Goal: Answer question/provide support: Share knowledge or assist other users

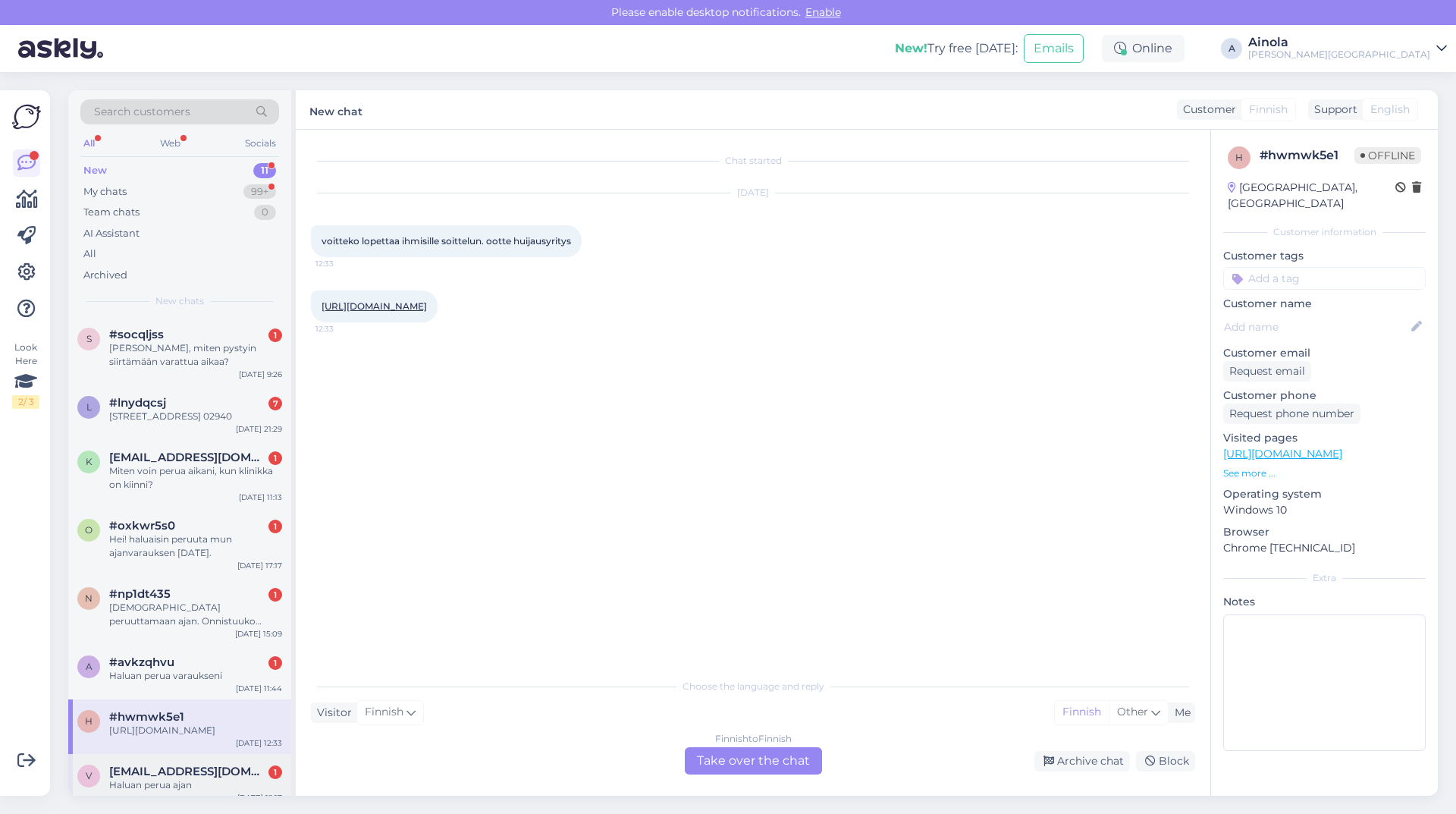
scroll to position [218, 0]
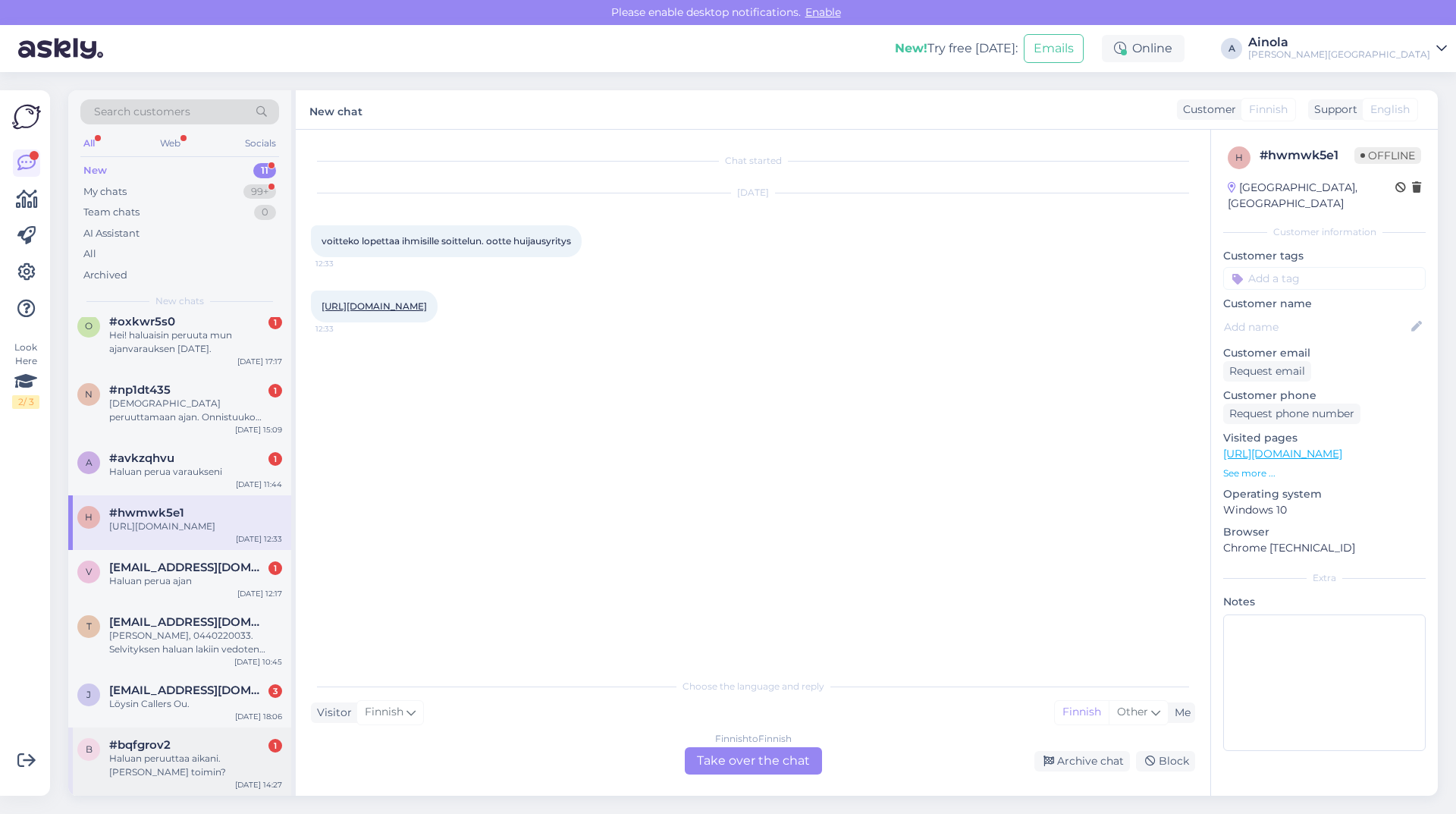
click at [216, 766] on div "Haluan peruuttaa aikani. [PERSON_NAME] toimin?" at bounding box center [195, 766] width 173 height 27
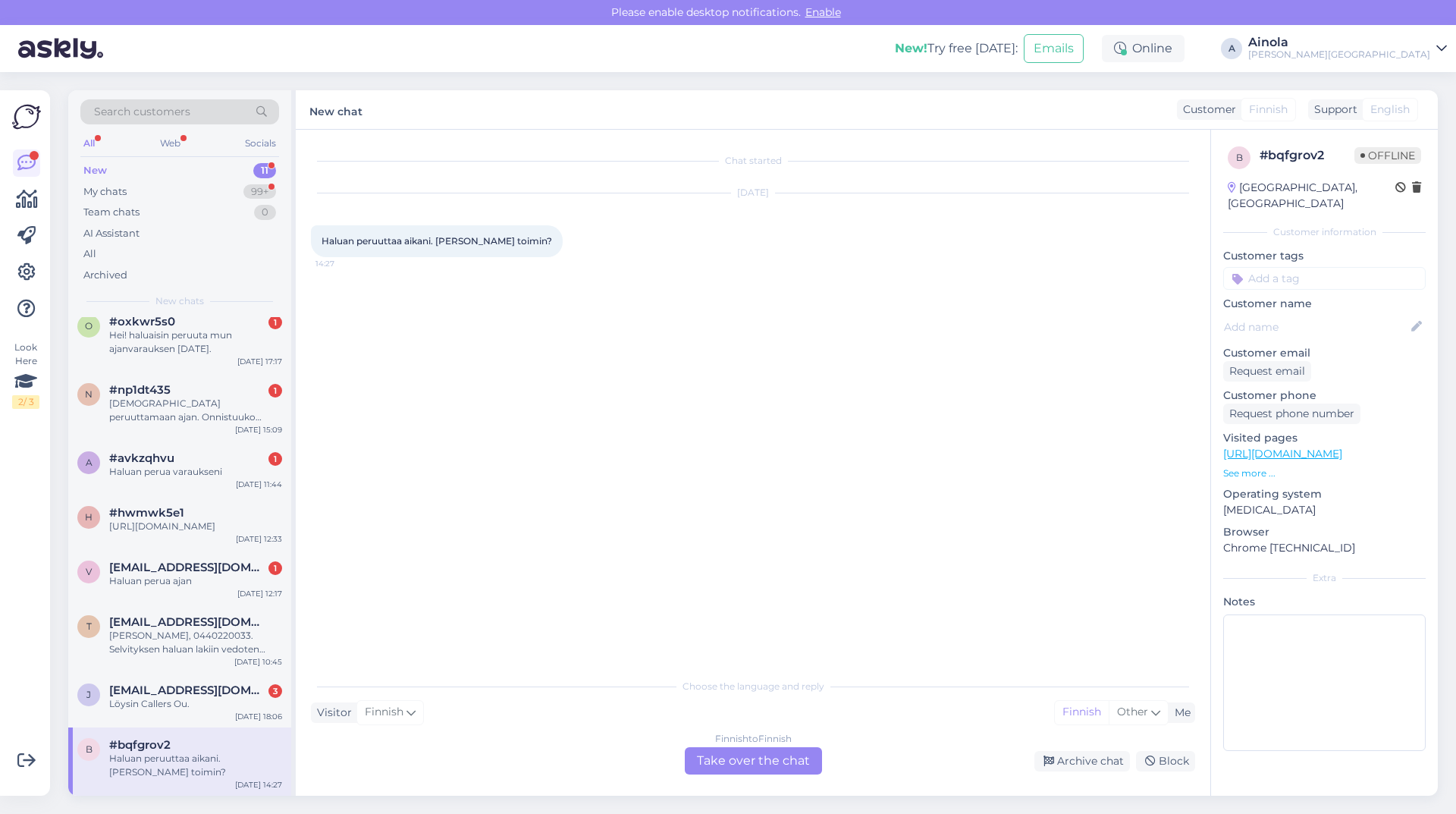
click at [754, 765] on div "Finnish to Finnish Take over the chat" at bounding box center [754, 761] width 137 height 27
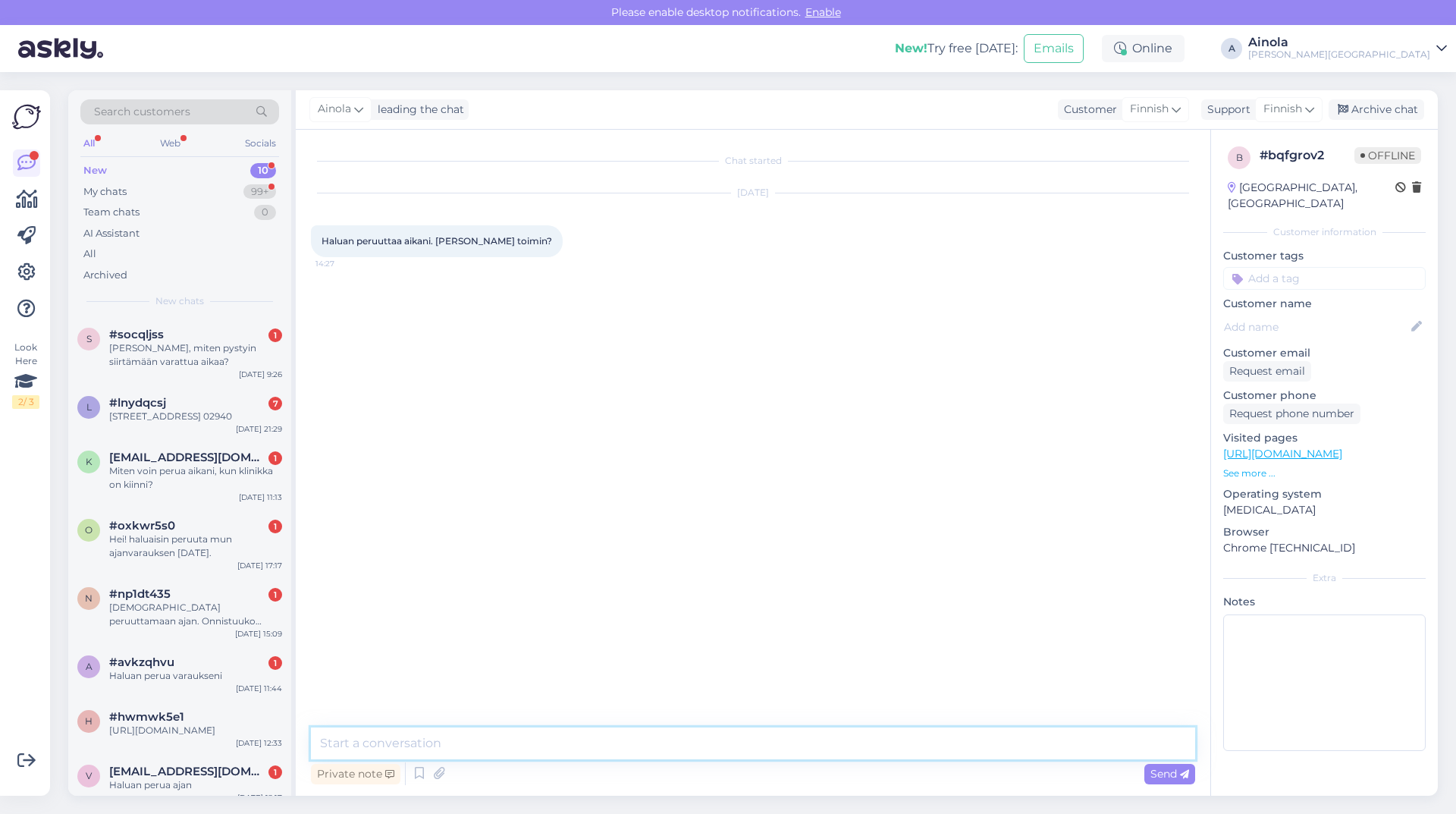
click at [533, 733] on textarea at bounding box center [753, 743] width 884 height 31
drag, startPoint x: 945, startPoint y: 738, endPoint x: 302, endPoint y: 715, distance: 643.4
click at [302, 715] on div "Chat started [DATE] Haluan peruuttaa aikani. [PERSON_NAME] toimin? 14:27 Hei, k…" at bounding box center [753, 462] width 915 height 666
type textarea "Hei, kiitos viestistäsi. Saisinko puhelinnumerosi, jotta löydän oikean varaukse…"
click at [1171, 779] on span "Send" at bounding box center [1169, 774] width 38 height 14
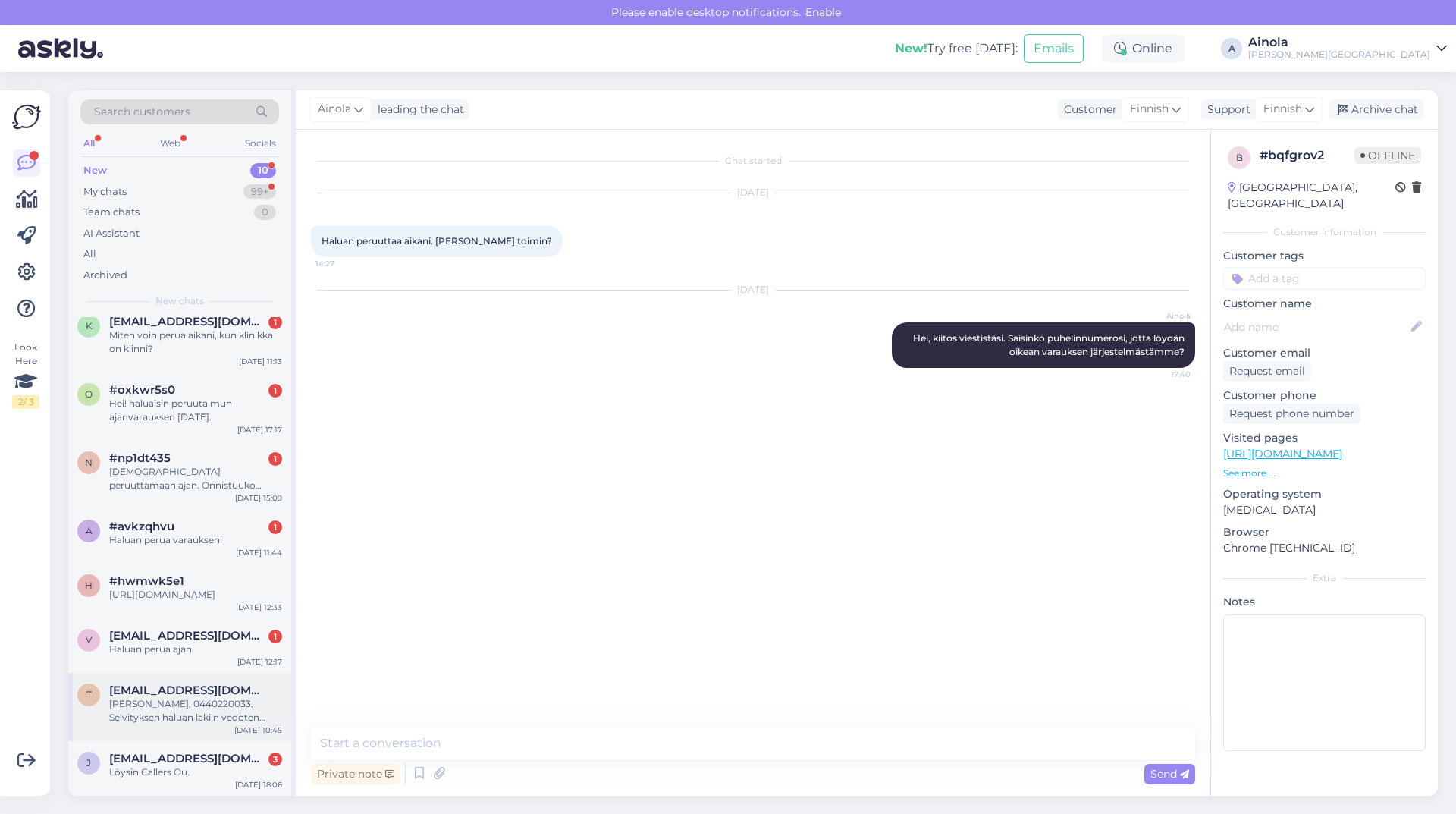
scroll to position [149, 0]
click at [188, 754] on span "[EMAIL_ADDRESS][DOMAIN_NAME]" at bounding box center [187, 759] width 158 height 14
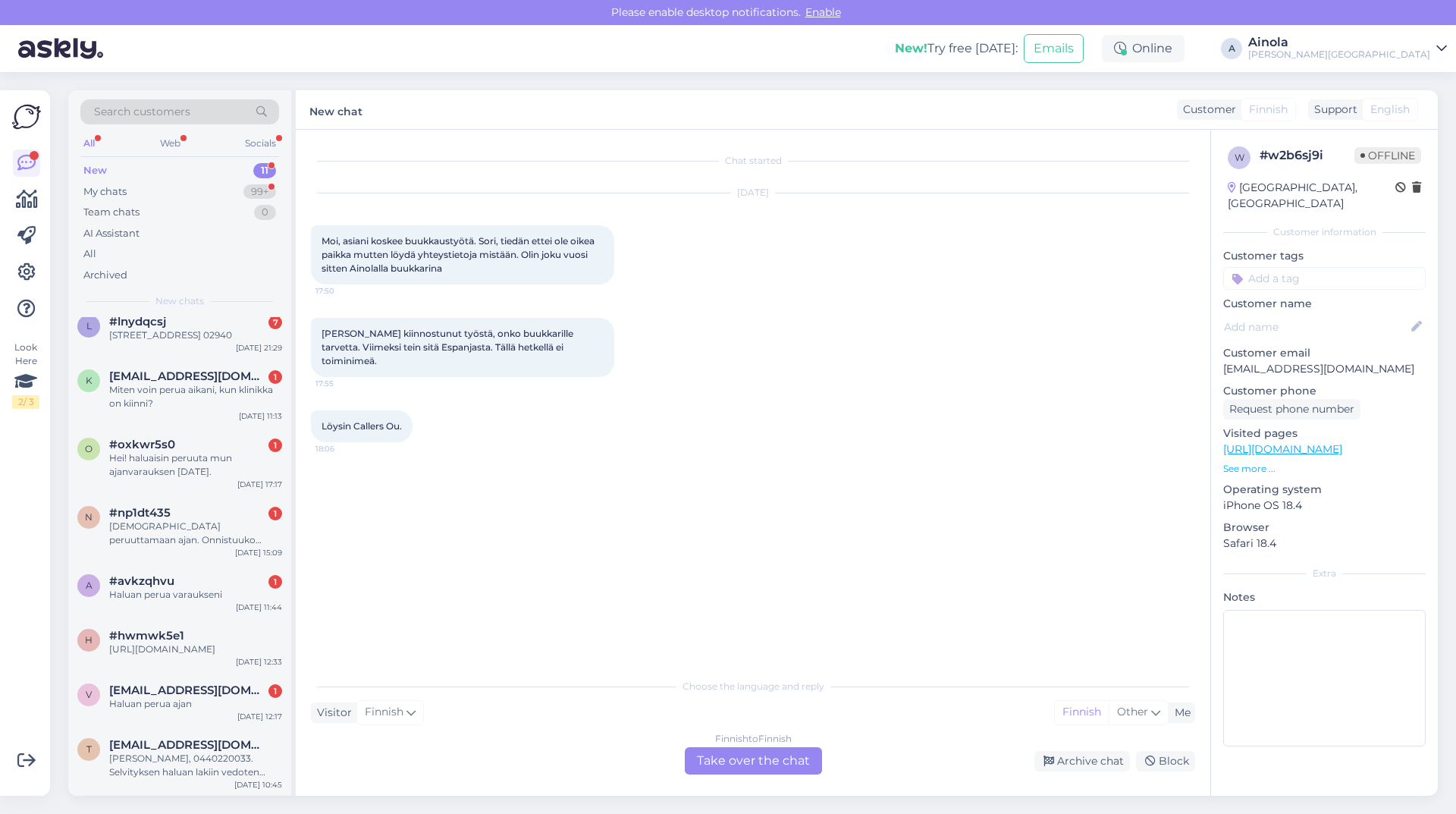
click at [702, 762] on div "Finnish to Finnish Take over the chat" at bounding box center [754, 761] width 137 height 27
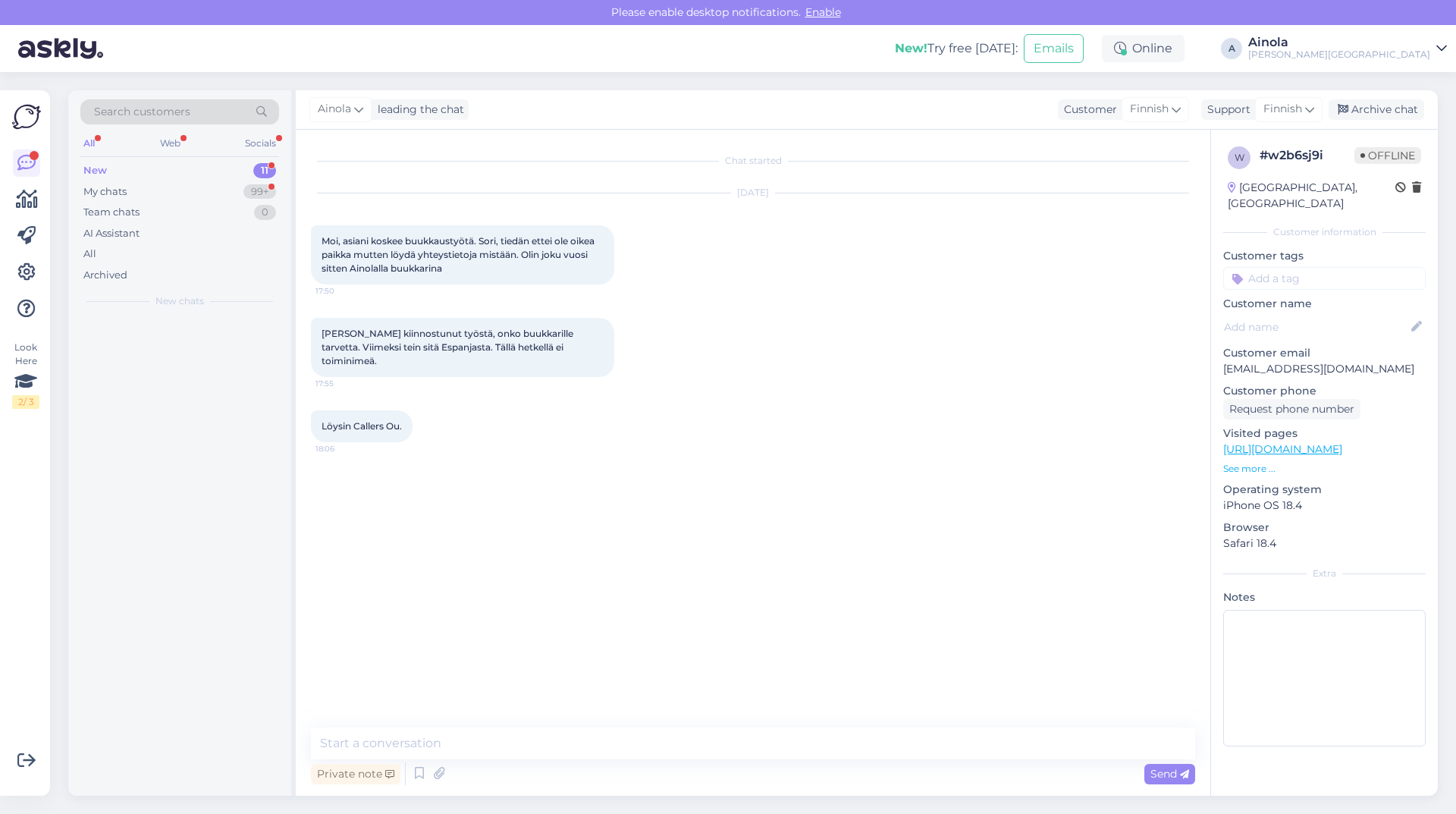
scroll to position [0, 0]
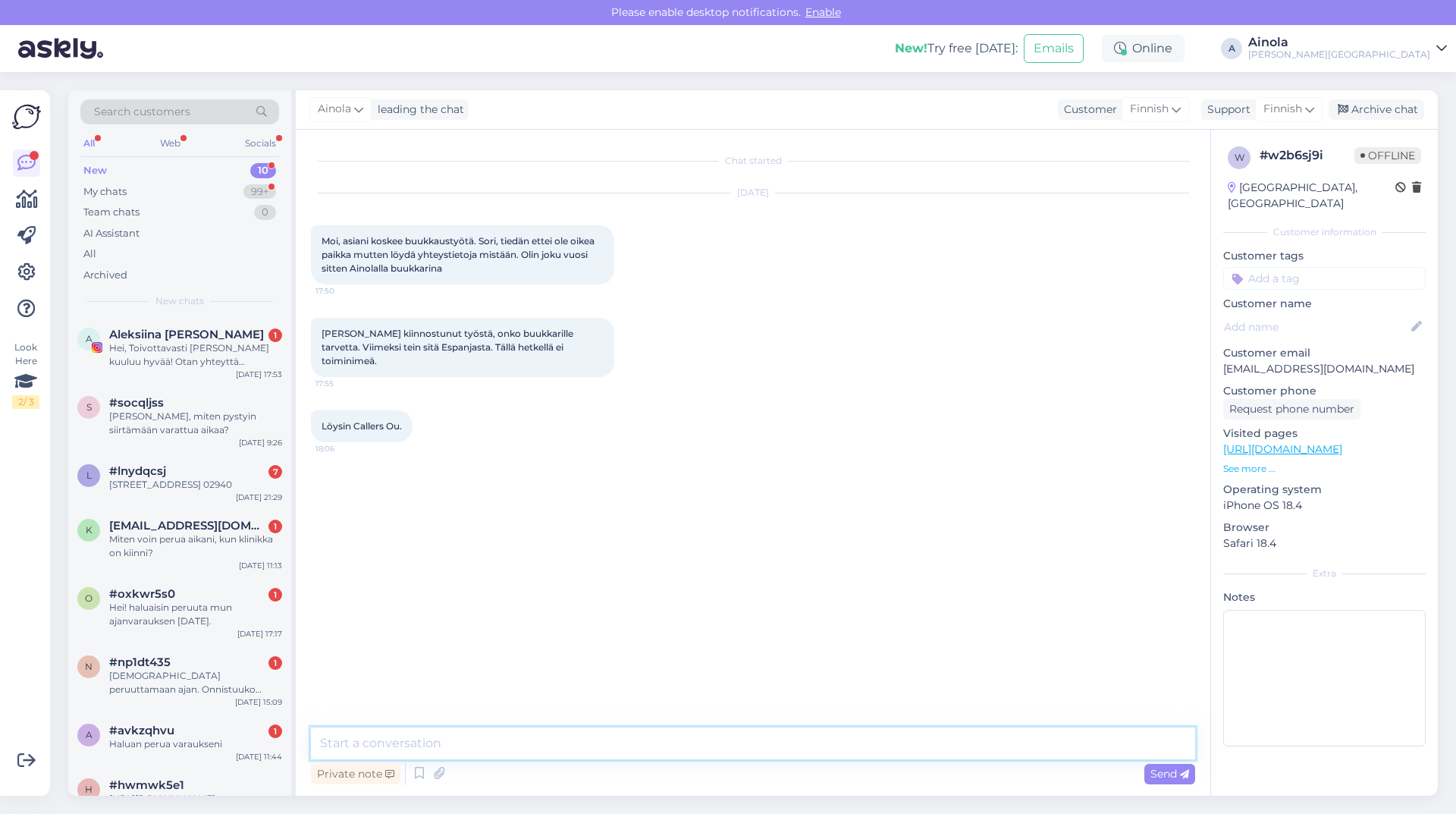
click at [422, 734] on textarea at bounding box center [753, 743] width 884 height 31
type textarea "Hei, kiitos viestistäsi. Löysitkö siis mihin ottaa yhteyttä asian tiimoilta?"
